Goal: Task Accomplishment & Management: Use online tool/utility

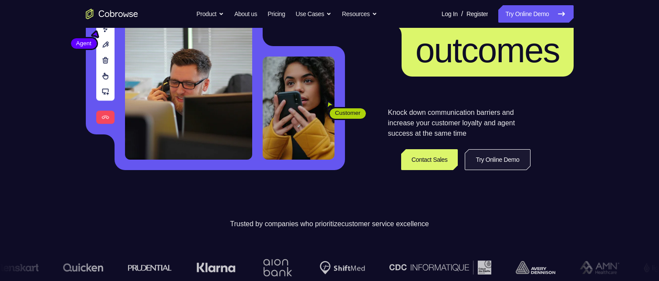
scroll to position [131, 0]
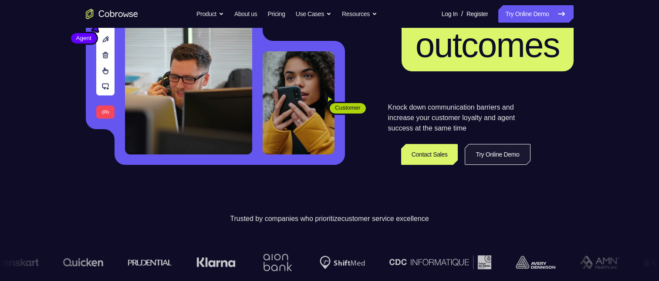
click at [492, 156] on link "Try Online Demo" at bounding box center [496, 154] width 65 height 21
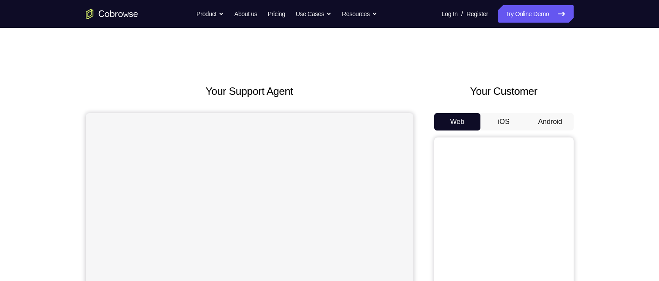
scroll to position [87, 0]
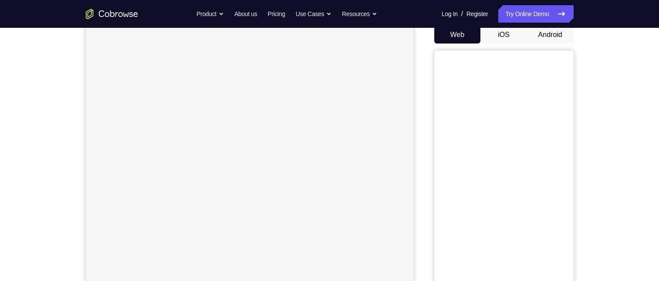
click at [548, 34] on button "Android" at bounding box center [550, 34] width 47 height 17
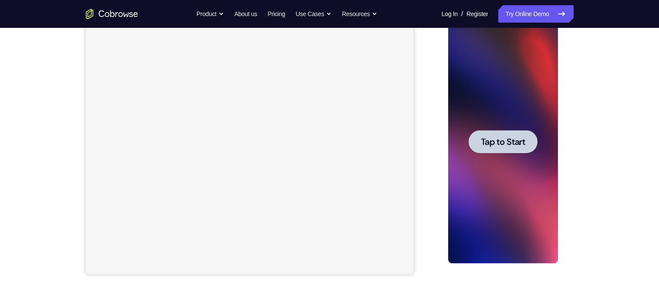
scroll to position [0, 0]
drag, startPoint x: 973, startPoint y: 67, endPoint x: 507, endPoint y: 144, distance: 472.5
click at [507, 144] on span "Tap to Start" at bounding box center [503, 142] width 44 height 9
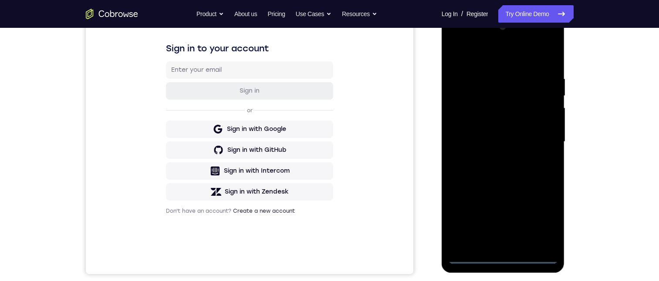
drag, startPoint x: 505, startPoint y: 256, endPoint x: 506, endPoint y: 228, distance: 28.3
click at [508, 249] on div at bounding box center [503, 142] width 110 height 244
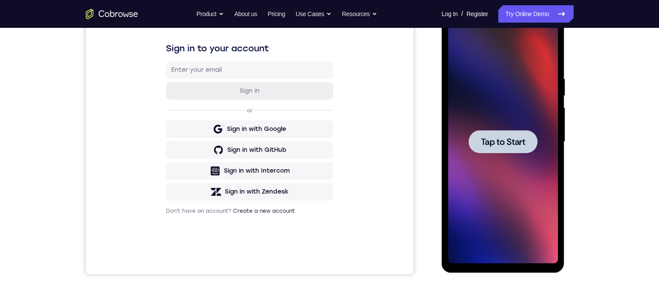
click at [494, 143] on span "Tap to Start" at bounding box center [503, 142] width 44 height 9
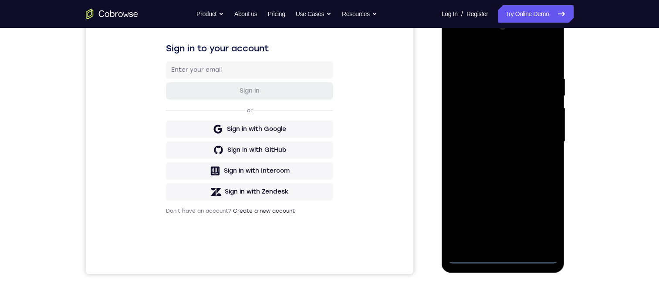
click at [503, 255] on div at bounding box center [503, 142] width 110 height 244
click at [515, 239] on div at bounding box center [503, 142] width 110 height 244
click at [528, 187] on div at bounding box center [503, 142] width 110 height 244
click at [524, 225] on div at bounding box center [503, 142] width 110 height 244
click at [548, 222] on div at bounding box center [503, 142] width 110 height 244
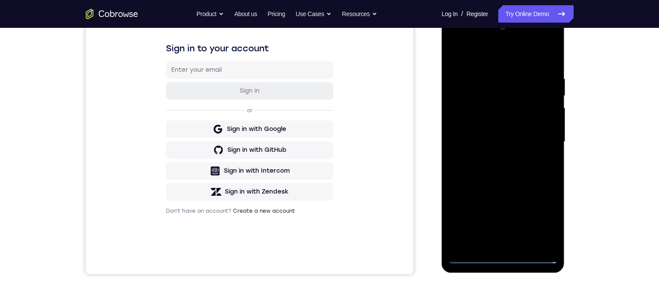
click at [548, 222] on div at bounding box center [503, 142] width 110 height 244
click at [500, 253] on div at bounding box center [503, 142] width 110 height 244
click at [501, 256] on div at bounding box center [503, 142] width 110 height 244
click at [537, 217] on div at bounding box center [503, 142] width 110 height 244
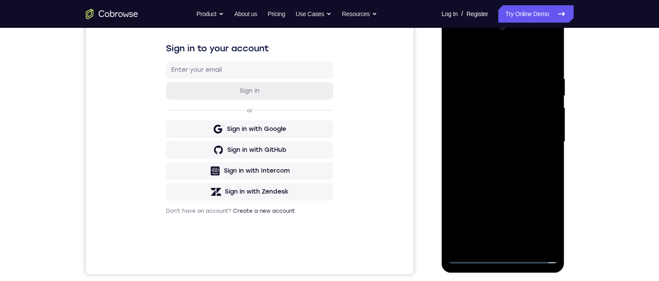
click at [464, 39] on div at bounding box center [503, 142] width 110 height 244
click at [541, 135] on div at bounding box center [503, 142] width 110 height 244
